Goal: Transaction & Acquisition: Purchase product/service

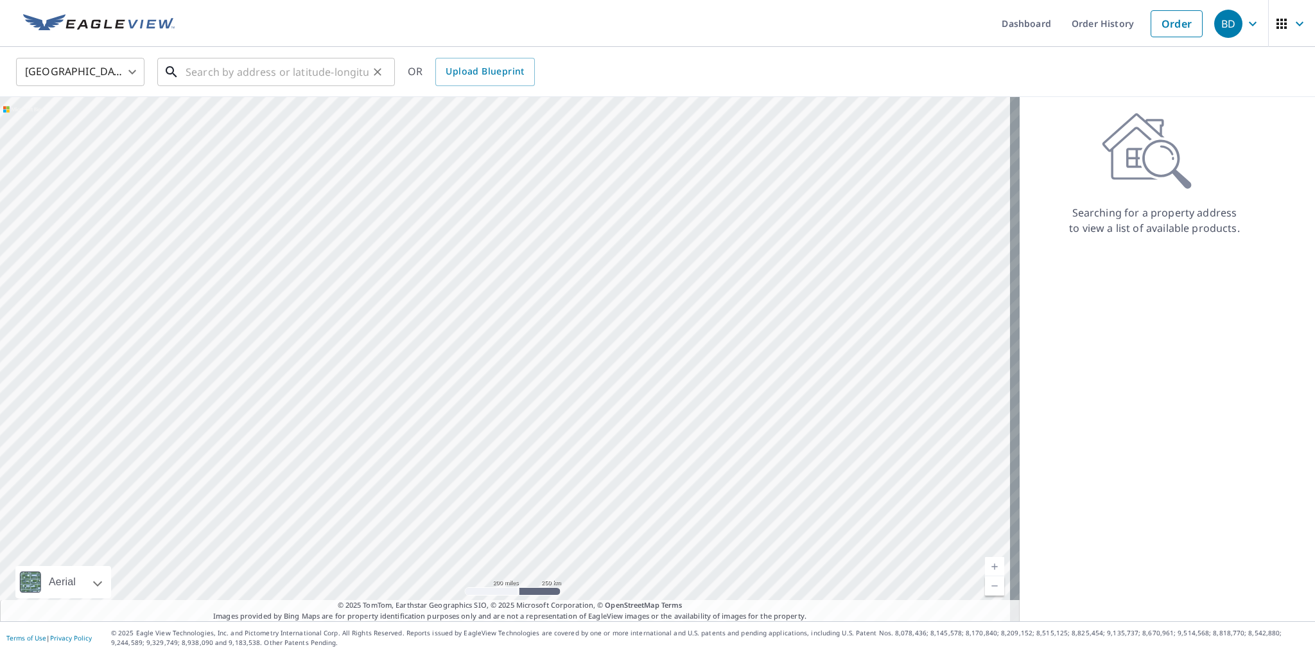
click at [259, 82] on input "text" at bounding box center [277, 72] width 183 height 36
paste input "1812 Pheasant Run Dr"
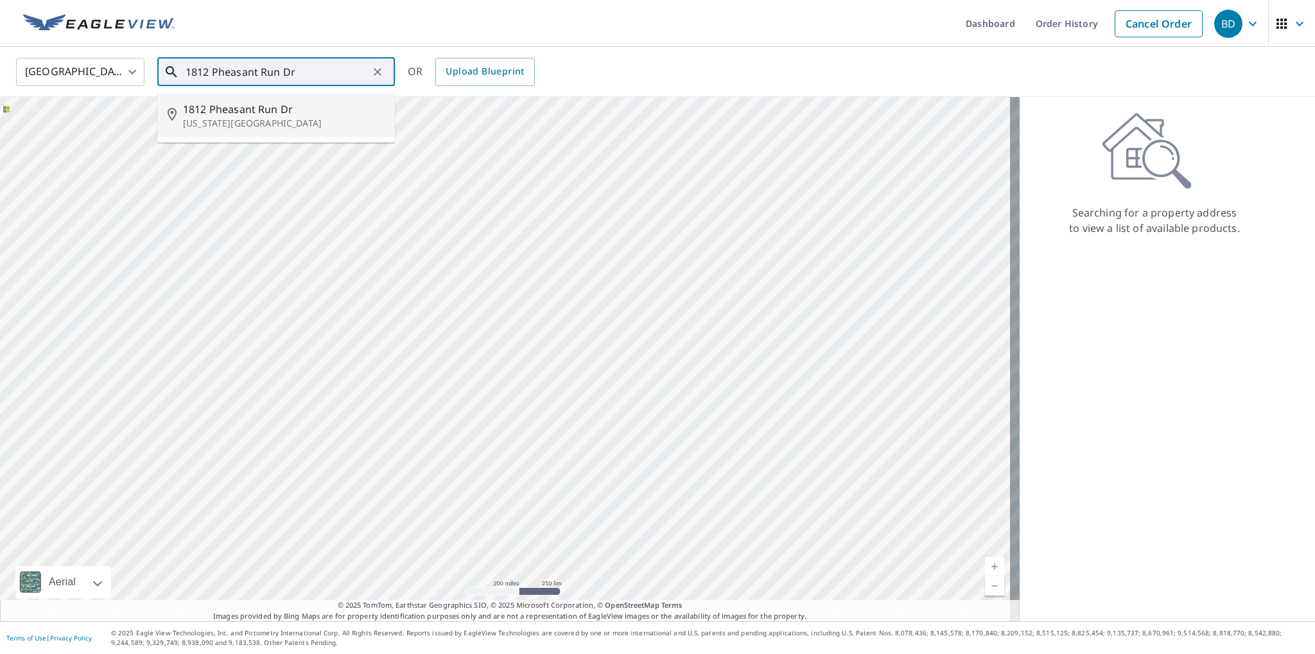
click at [261, 116] on span "1812 Pheasant Run Dr" at bounding box center [284, 108] width 202 height 15
type input "[STREET_ADDRESS][US_STATE]"
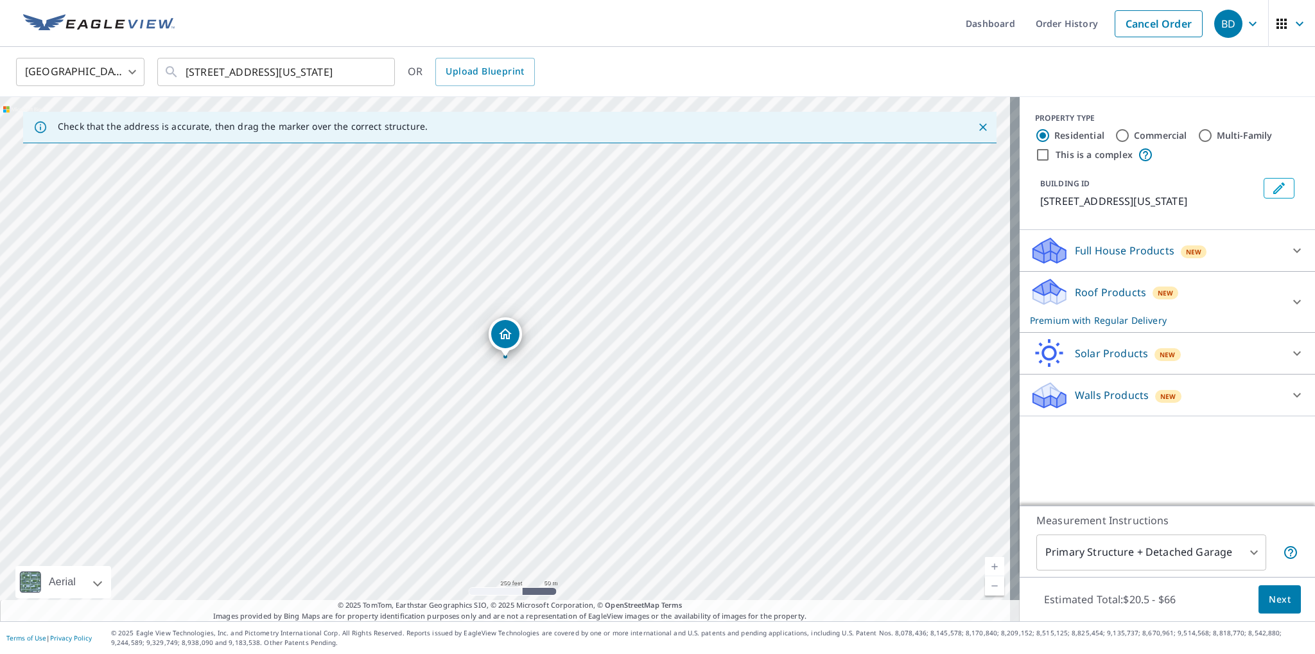
click at [1093, 300] on p "Roof Products" at bounding box center [1110, 291] width 71 height 15
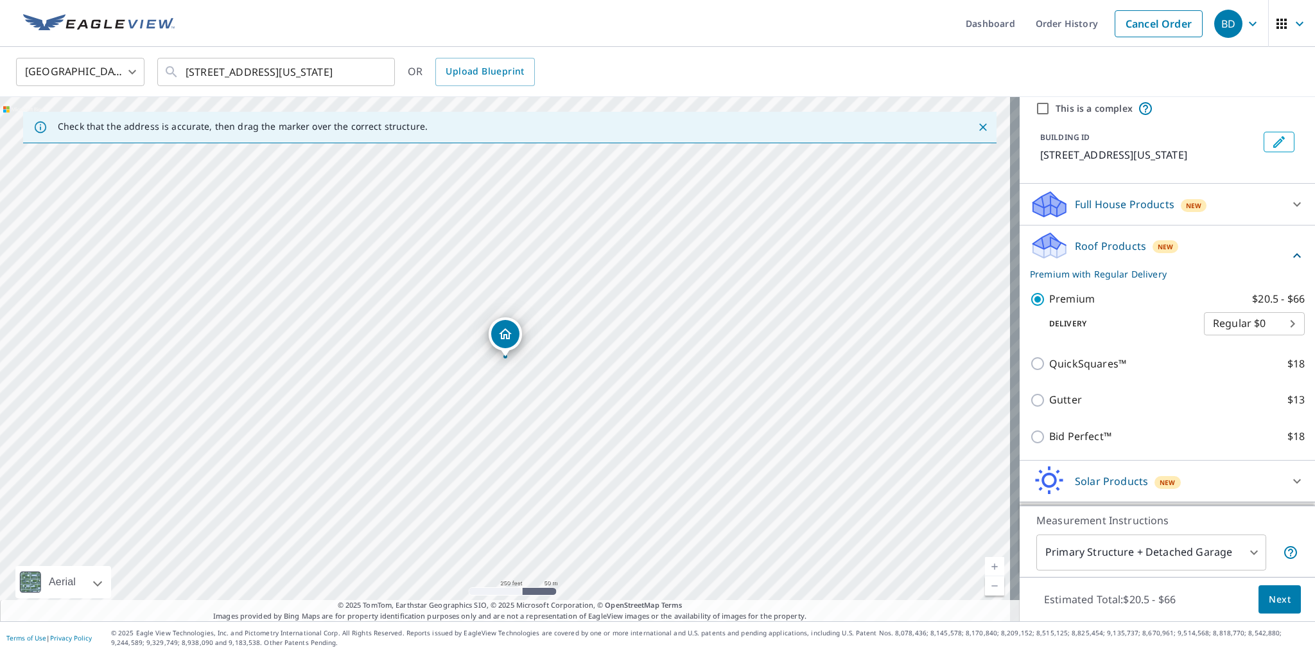
scroll to position [99, 0]
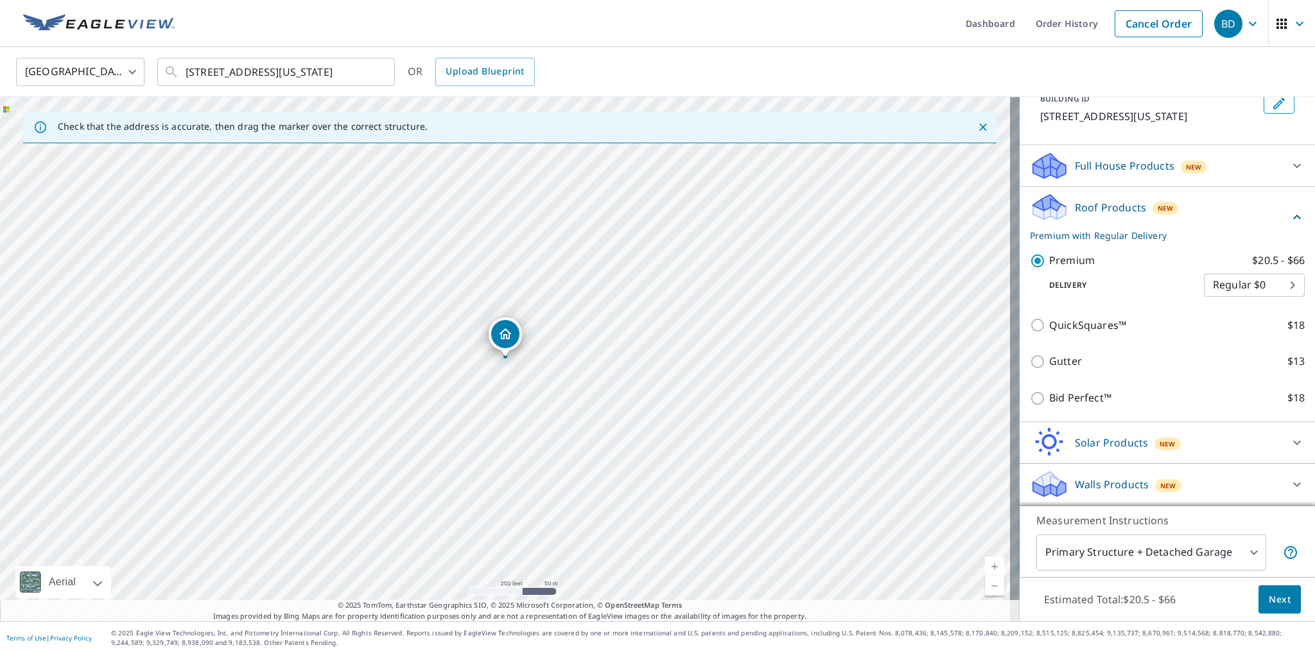
click at [1281, 605] on button "Next" at bounding box center [1279, 599] width 42 height 29
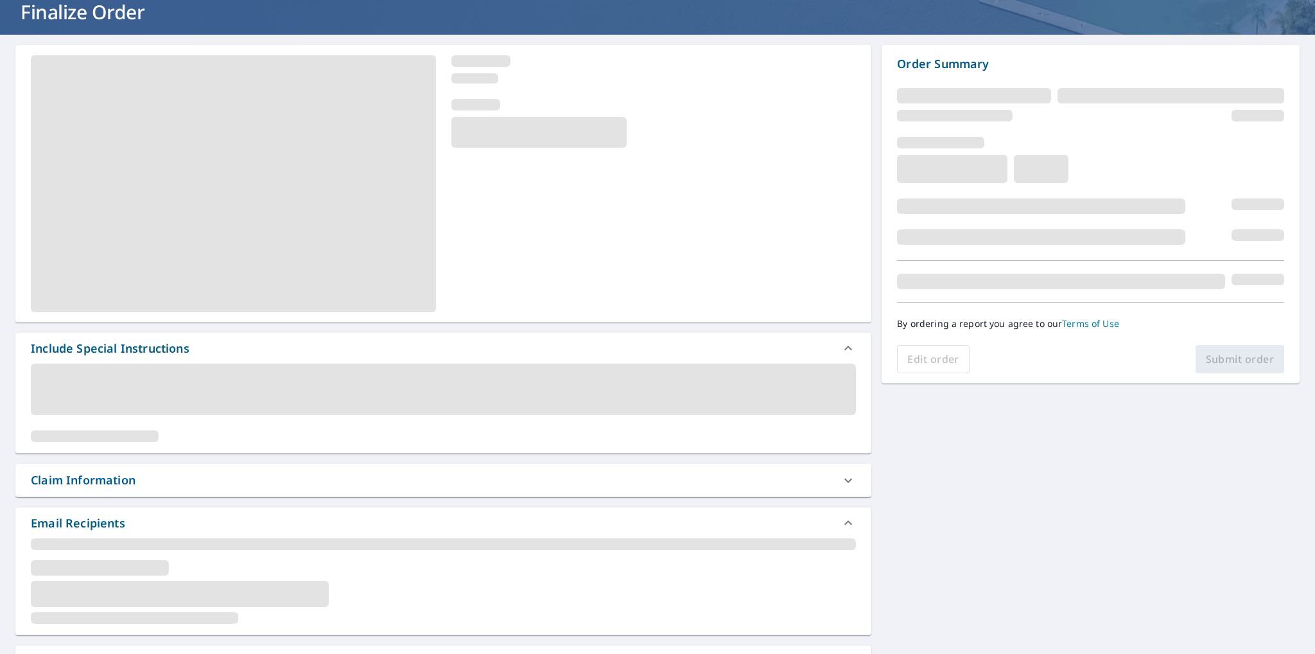
scroll to position [128, 0]
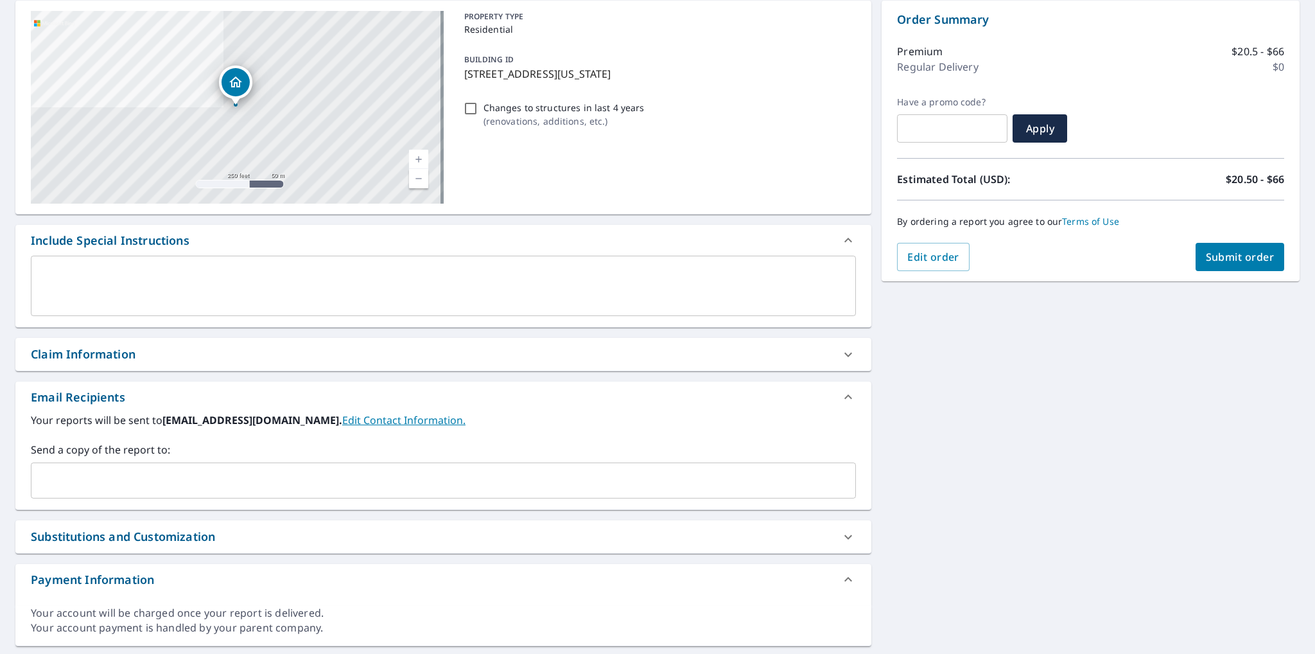
click at [137, 480] on input "text" at bounding box center [434, 480] width 794 height 24
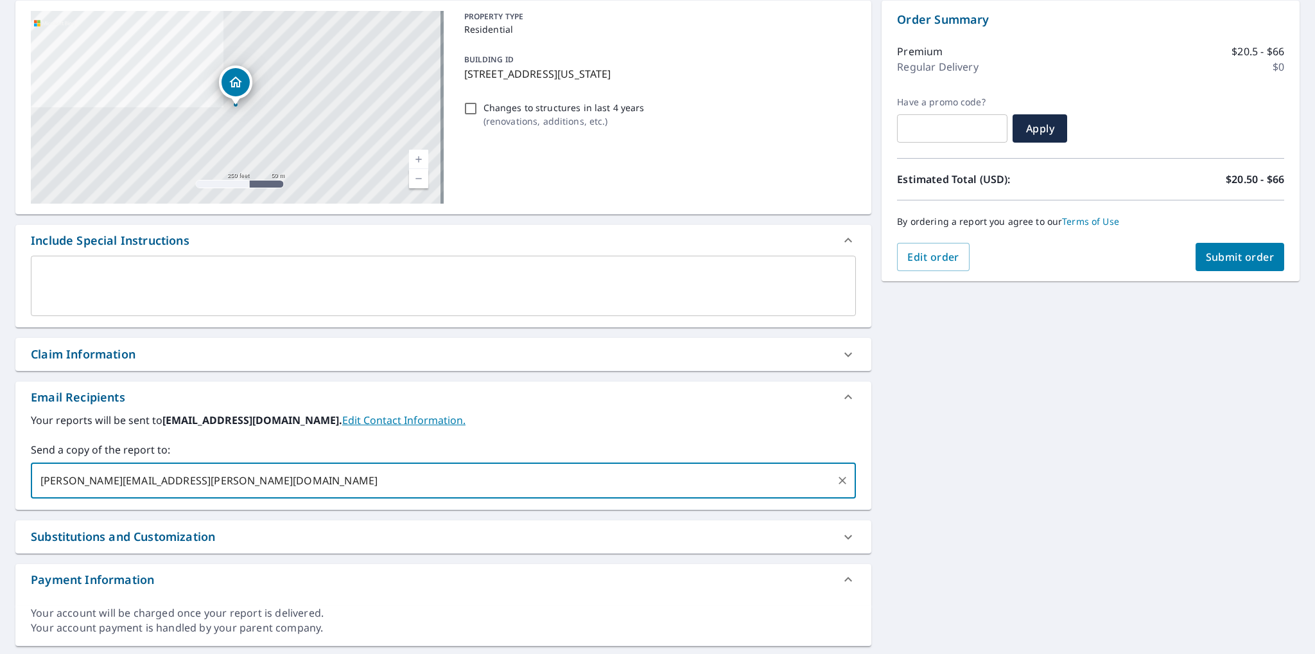
type input "[PERSON_NAME][EMAIL_ADDRESS][PERSON_NAME][DOMAIN_NAME]"
click at [563, 442] on label "Send a copy of the report to:" at bounding box center [443, 449] width 825 height 15
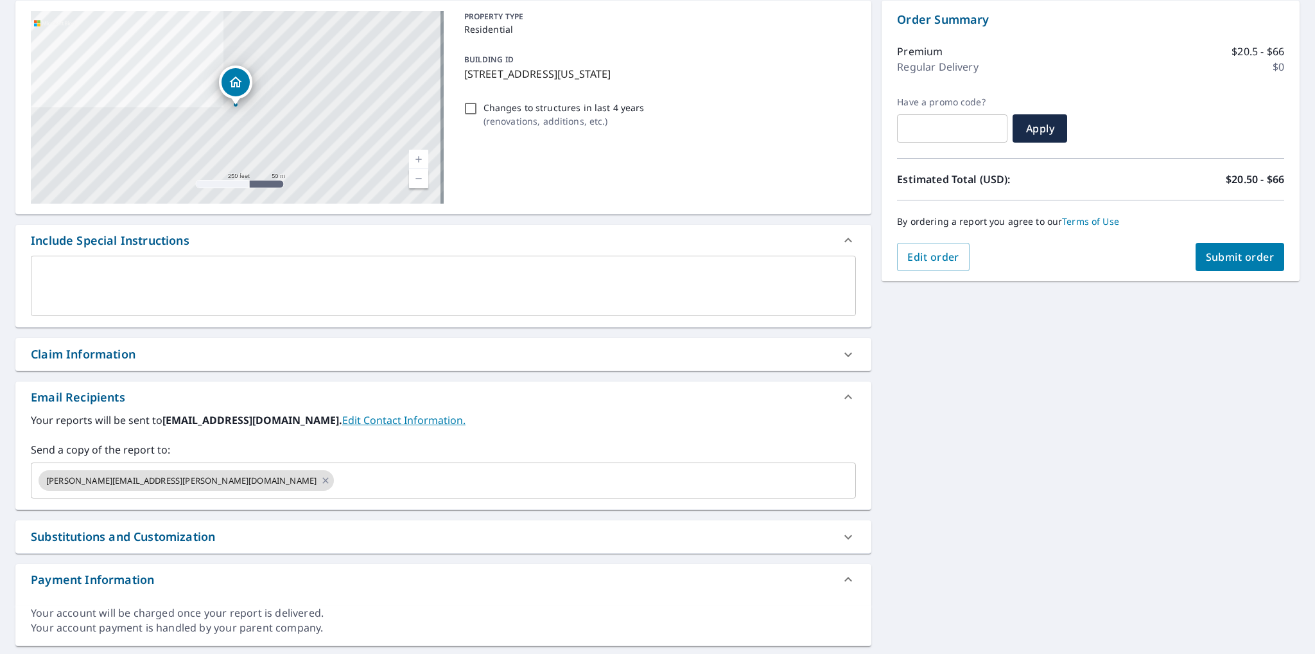
click at [1224, 256] on span "Submit order" at bounding box center [1240, 257] width 69 height 14
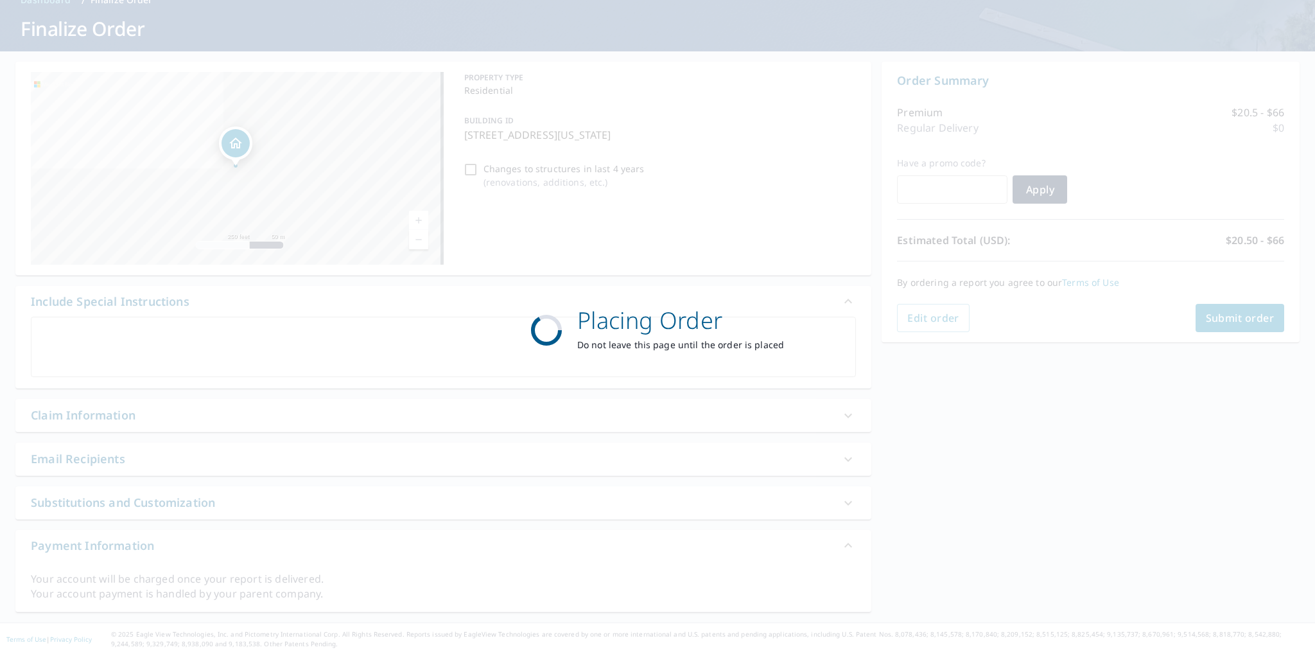
scroll to position [0, 0]
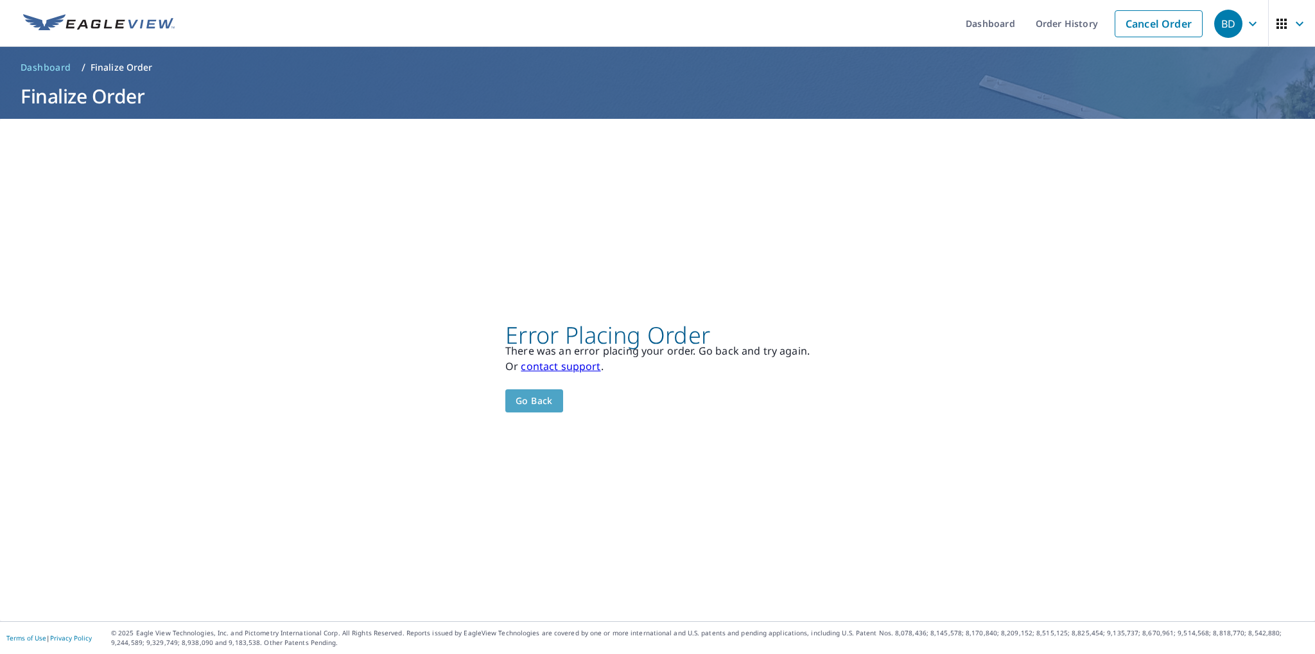
click at [516, 397] on span "Go back" at bounding box center [534, 401] width 37 height 16
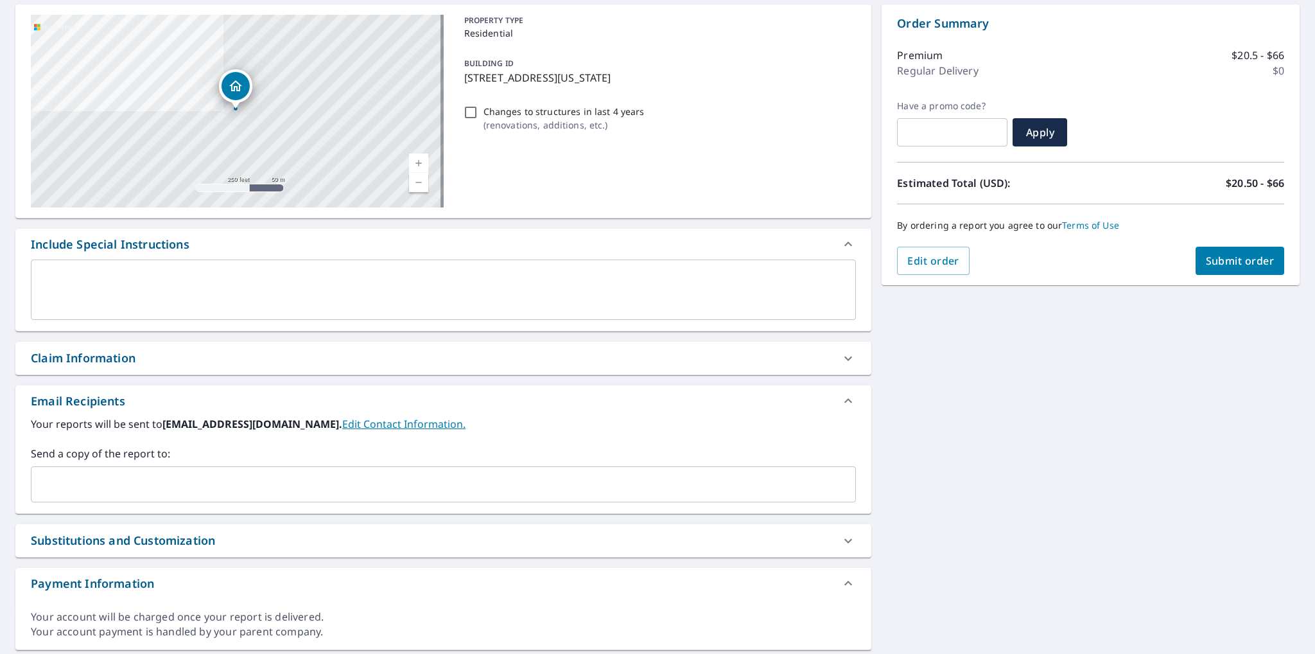
scroll to position [162, 0]
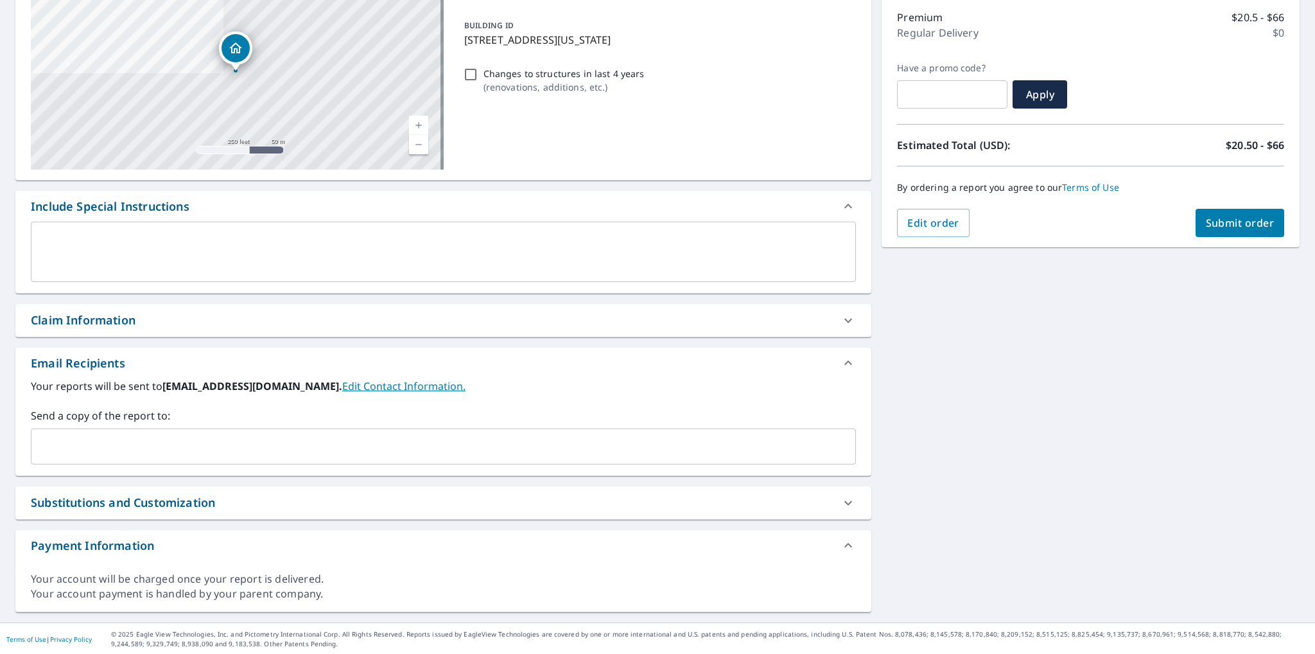
click at [110, 453] on input "text" at bounding box center [434, 446] width 794 height 24
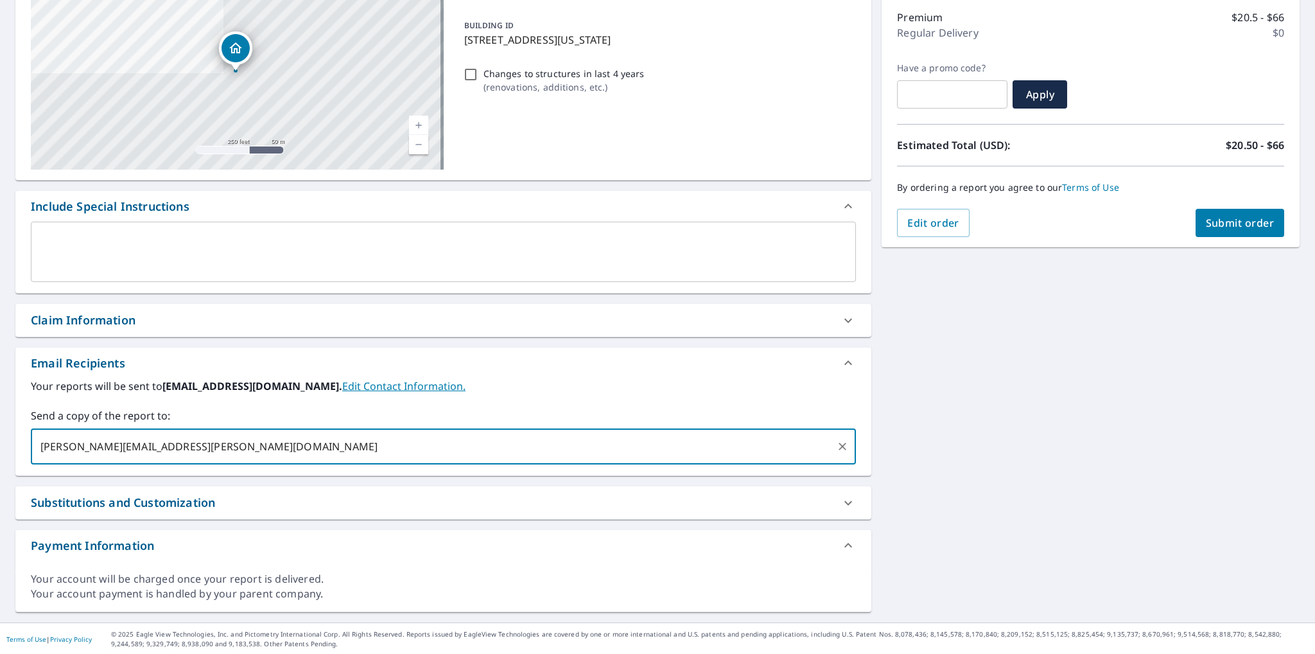
type input "[PERSON_NAME][EMAIL_ADDRESS][PERSON_NAME][DOMAIN_NAME]"
click at [1224, 224] on span "Submit order" at bounding box center [1240, 223] width 69 height 14
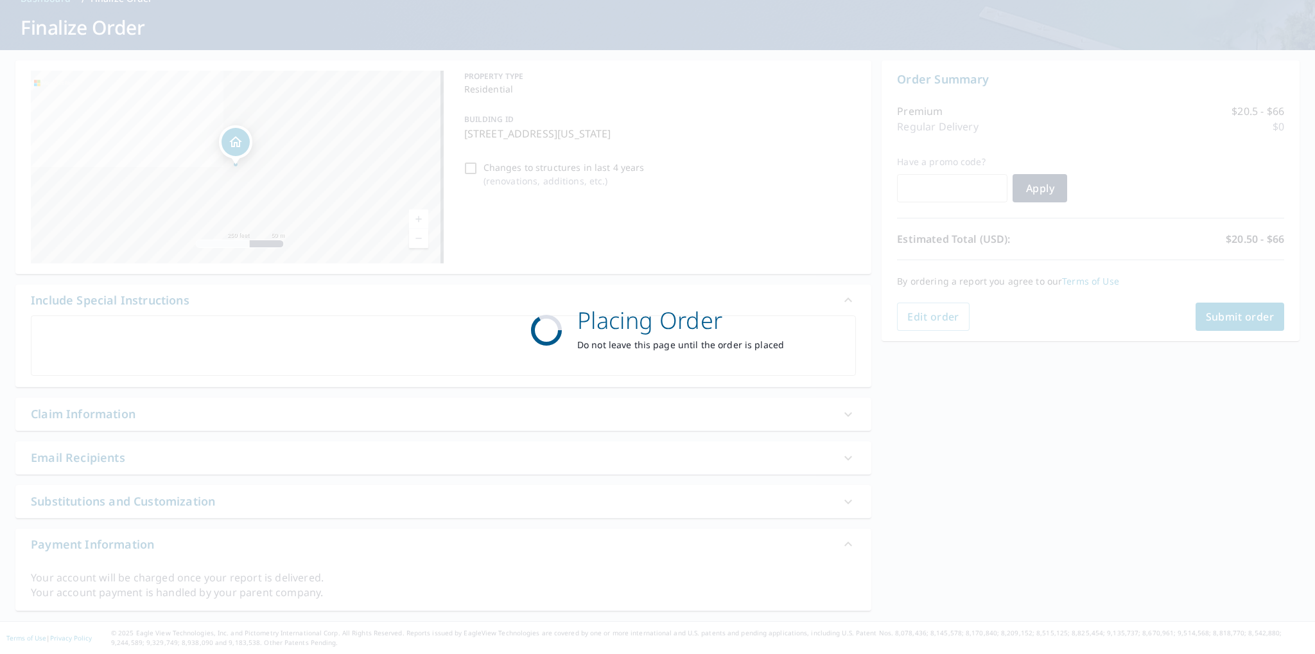
scroll to position [67, 0]
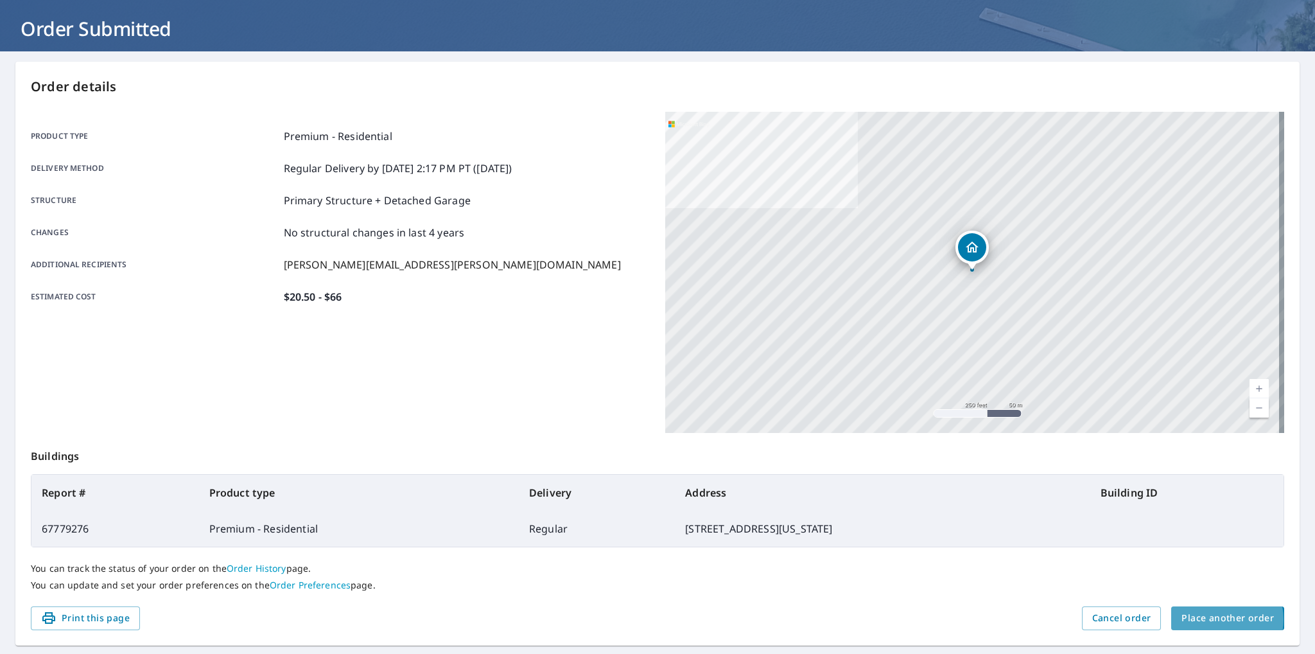
click at [1208, 618] on span "Place another order" at bounding box center [1227, 618] width 92 height 16
